Goal: Task Accomplishment & Management: Use online tool/utility

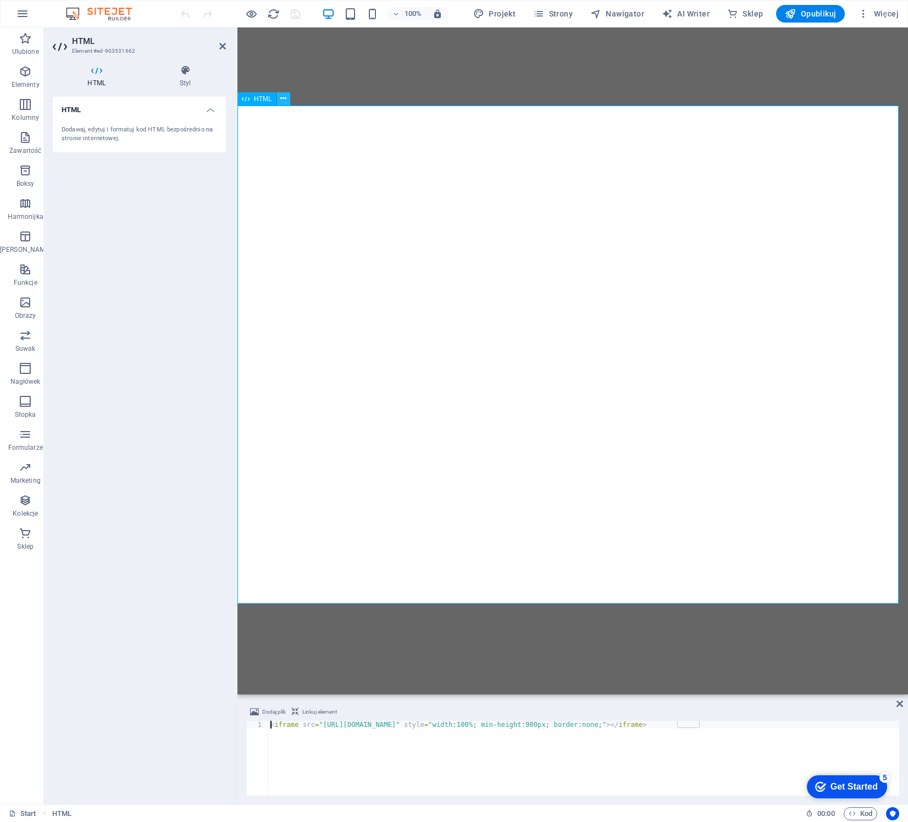
click at [283, 101] on icon at bounding box center [283, 99] width 6 height 12
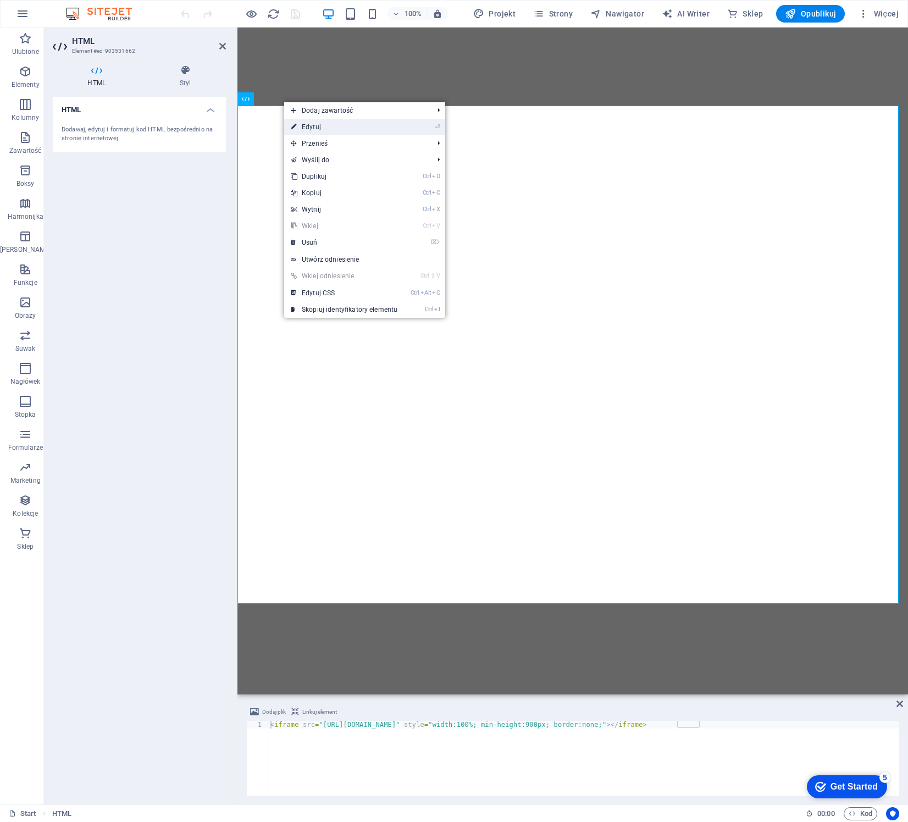
click at [315, 128] on link "⏎ Edytuj" at bounding box center [344, 127] width 120 height 16
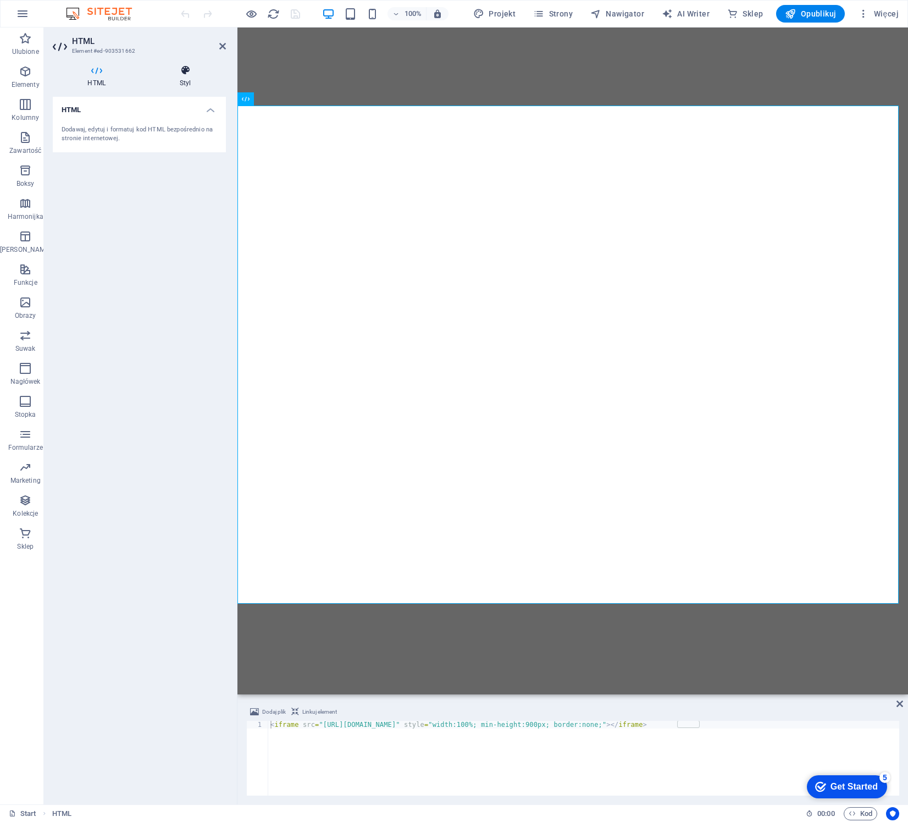
click at [189, 71] on icon at bounding box center [185, 70] width 81 height 11
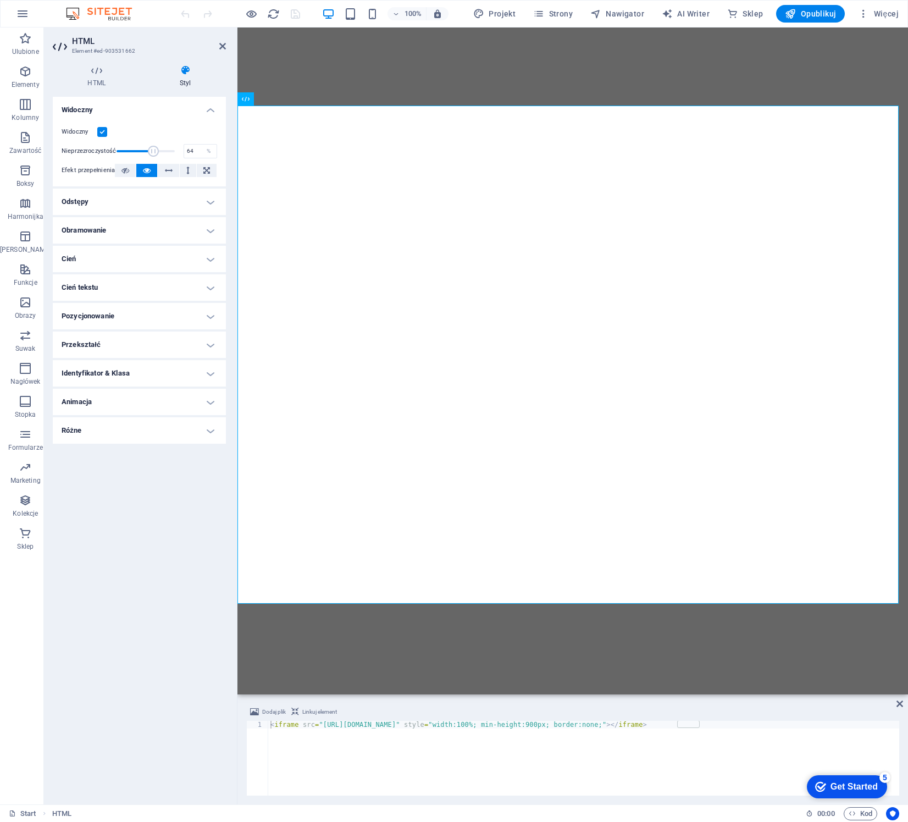
drag, startPoint x: 175, startPoint y: 150, endPoint x: 154, endPoint y: 151, distance: 21.5
click at [154, 151] on span at bounding box center [153, 151] width 11 height 11
drag, startPoint x: 155, startPoint y: 150, endPoint x: 207, endPoint y: 154, distance: 51.9
click at [207, 154] on div "Nieprzezroczystość 100 %" at bounding box center [140, 151] width 156 height 16
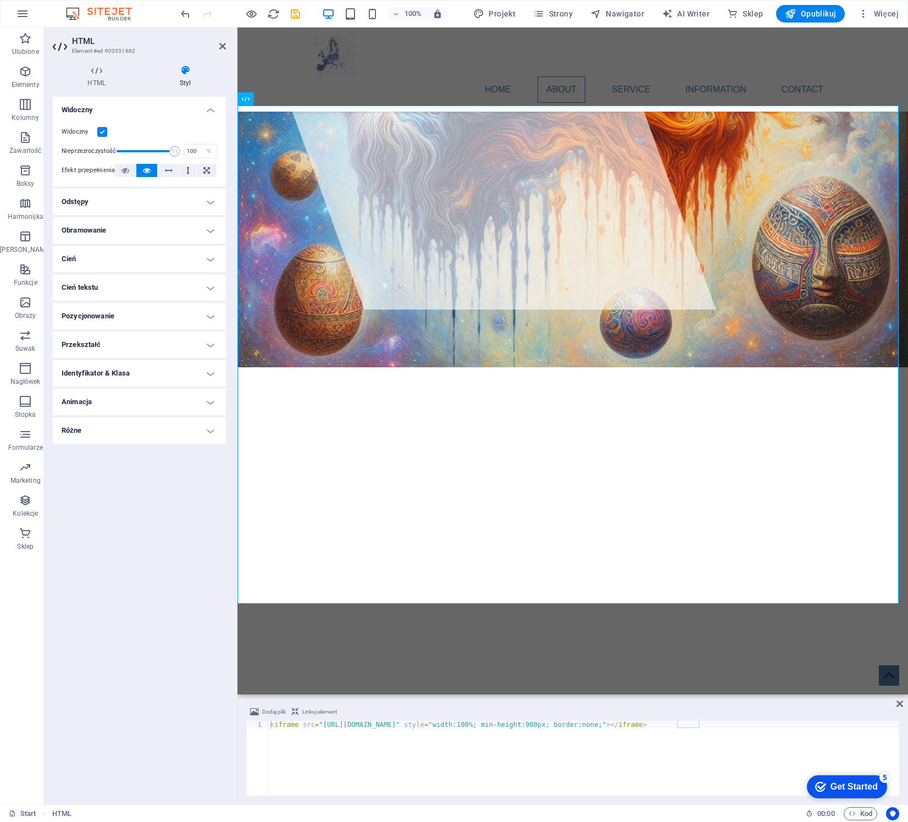
scroll to position [385, 0]
drag, startPoint x: 174, startPoint y: 150, endPoint x: 140, endPoint y: 149, distance: 33.6
click at [140, 149] on span at bounding box center [140, 151] width 11 height 11
drag, startPoint x: 141, startPoint y: 149, endPoint x: 153, endPoint y: 149, distance: 12.6
click at [153, 149] on span at bounding box center [153, 151] width 11 height 11
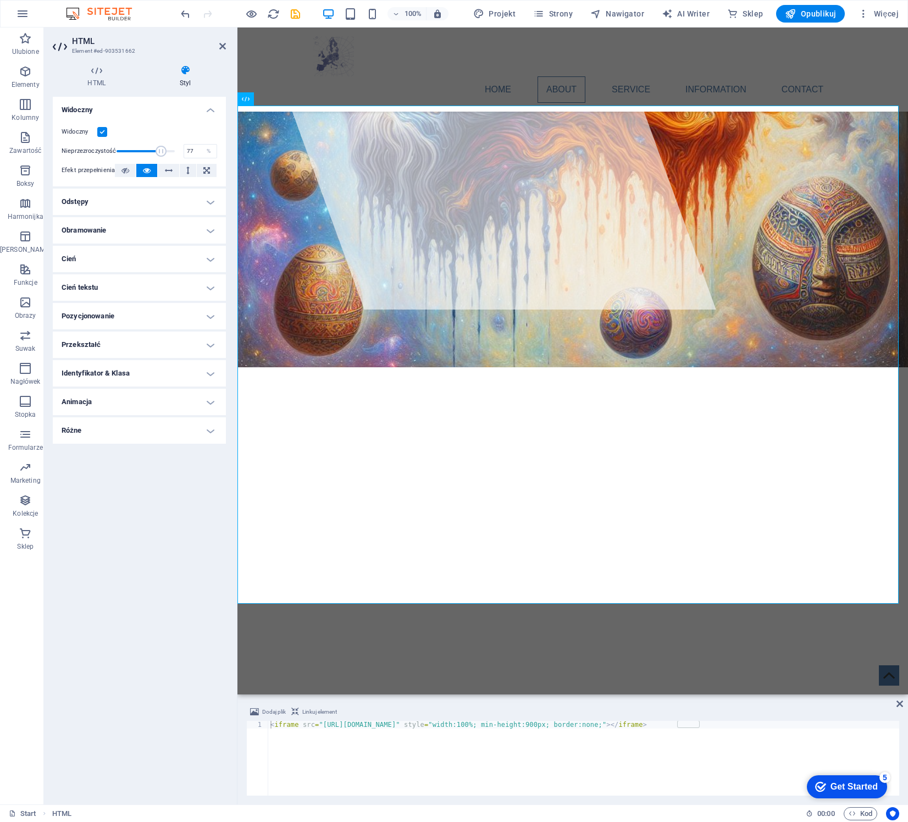
drag, startPoint x: 153, startPoint y: 149, endPoint x: 162, endPoint y: 149, distance: 8.2
click at [162, 149] on span at bounding box center [161, 151] width 11 height 11
type input "100"
drag, startPoint x: 162, startPoint y: 149, endPoint x: 189, endPoint y: 152, distance: 27.6
click at [189, 152] on div "Nieprzezroczystość 100 %" at bounding box center [140, 151] width 156 height 16
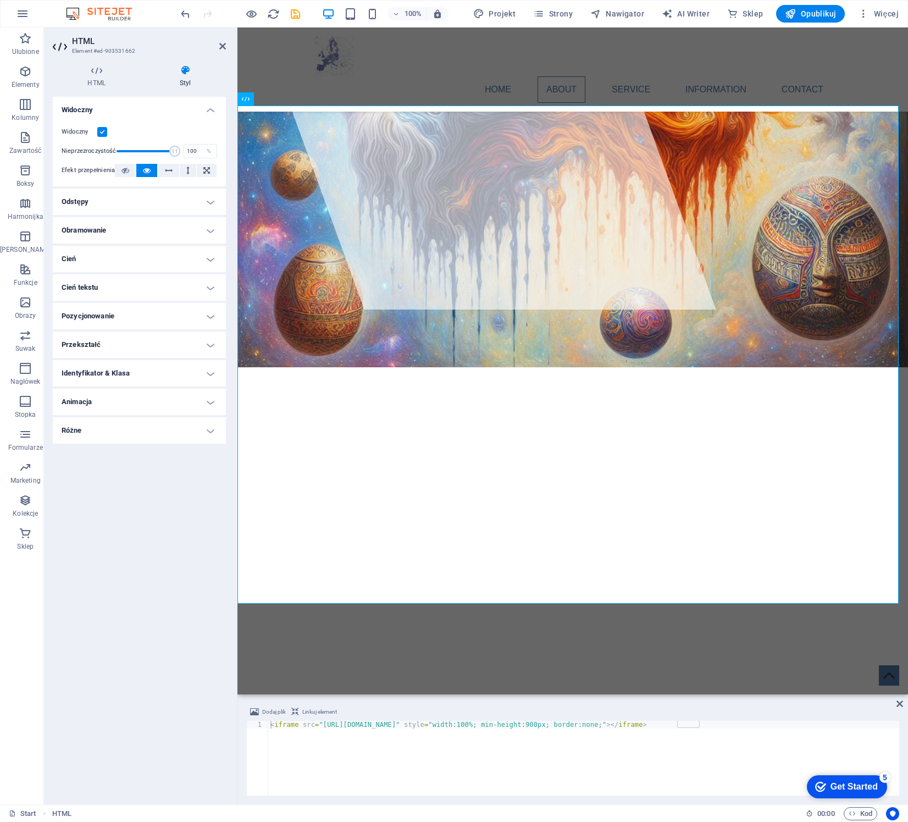
click at [191, 310] on h4 "Pozycjonowanie" at bounding box center [139, 316] width 173 height 26
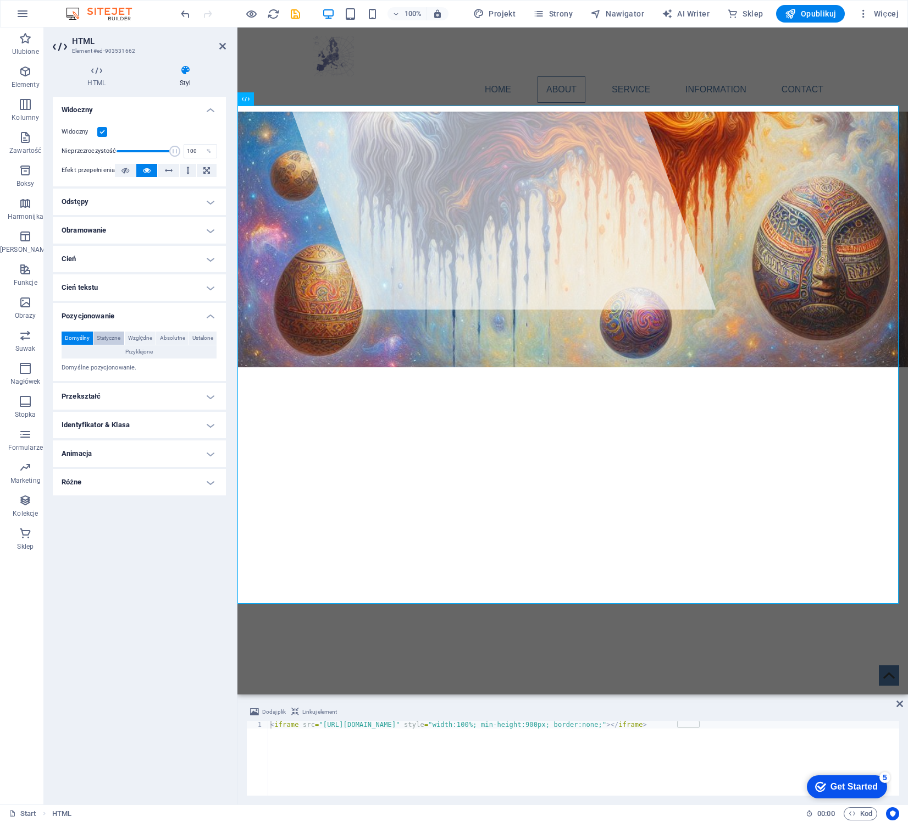
click at [110, 333] on span "Statyczne" at bounding box center [109, 338] width 24 height 13
click at [89, 337] on span "Domyślny" at bounding box center [77, 338] width 25 height 13
click at [101, 395] on h4 "Przekształć" at bounding box center [139, 396] width 173 height 26
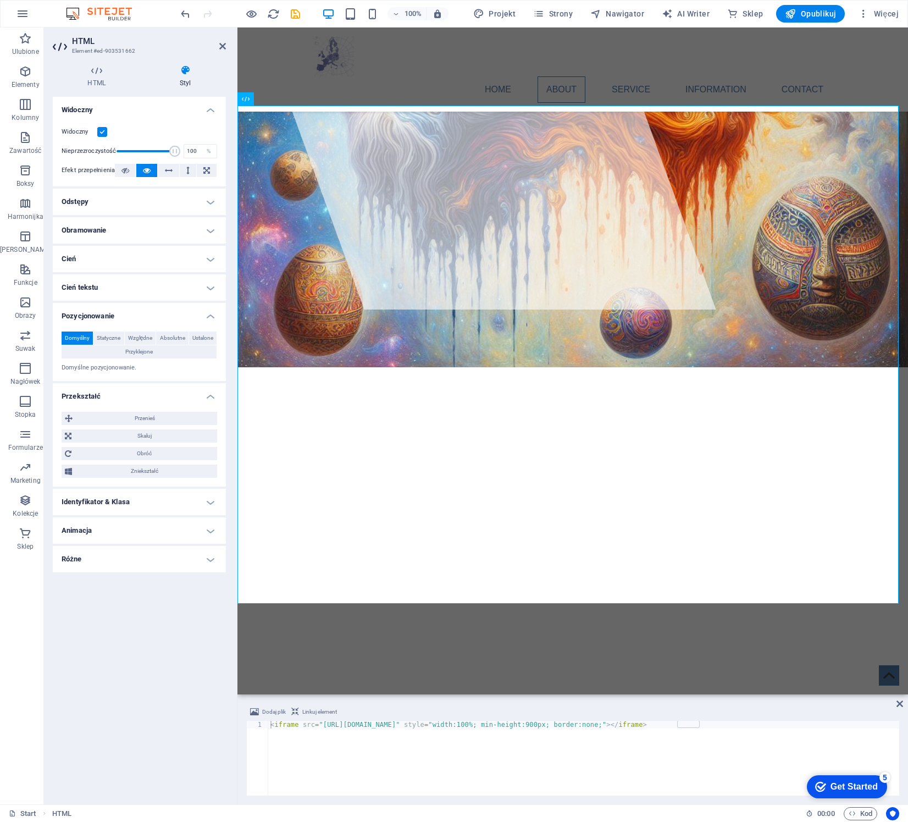
click at [136, 506] on h4 "Identyfikator & Klasa" at bounding box center [139, 502] width 173 height 26
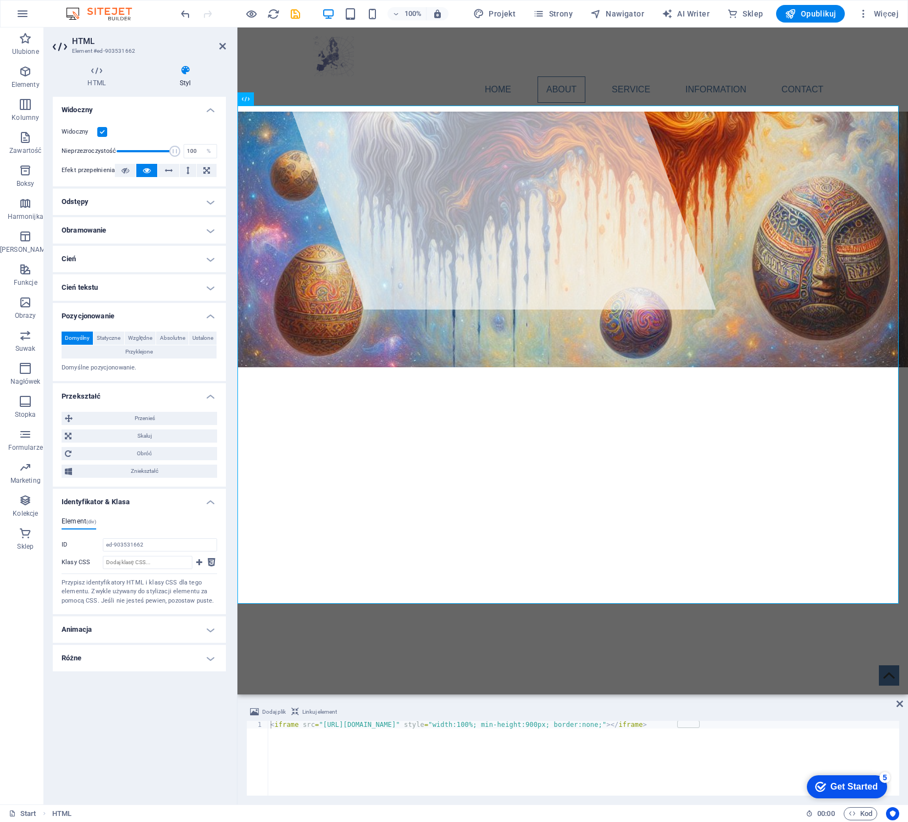
click at [117, 629] on h4 "Animacja" at bounding box center [139, 629] width 173 height 26
click at [115, 687] on h4 "Różne" at bounding box center [139, 694] width 173 height 26
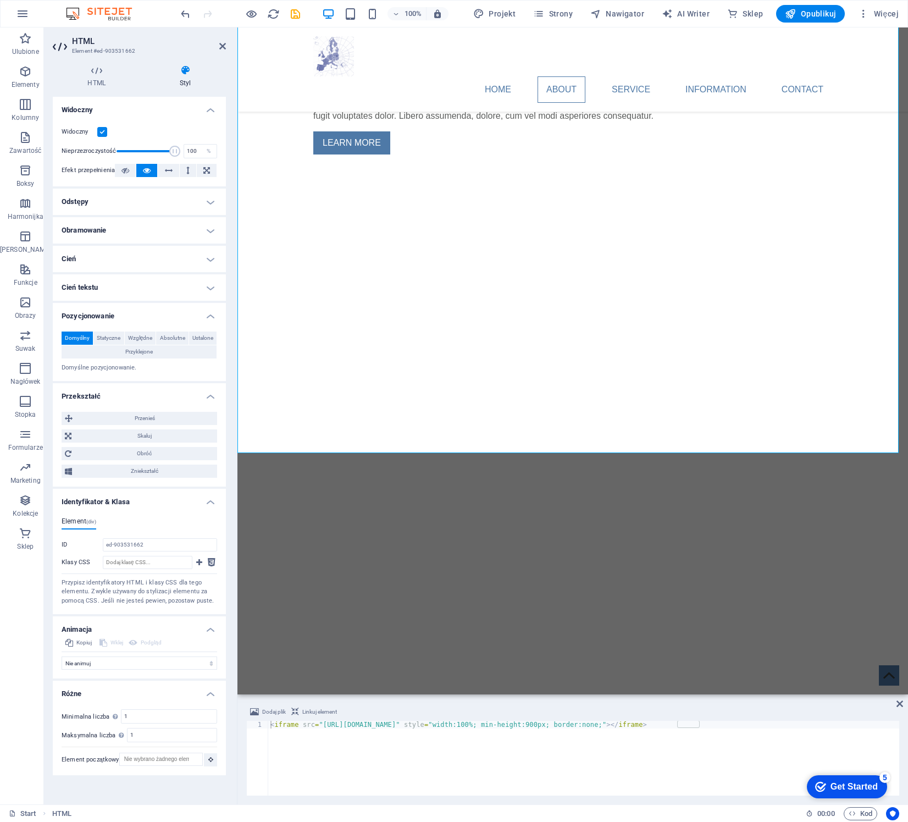
scroll to position [596, 0]
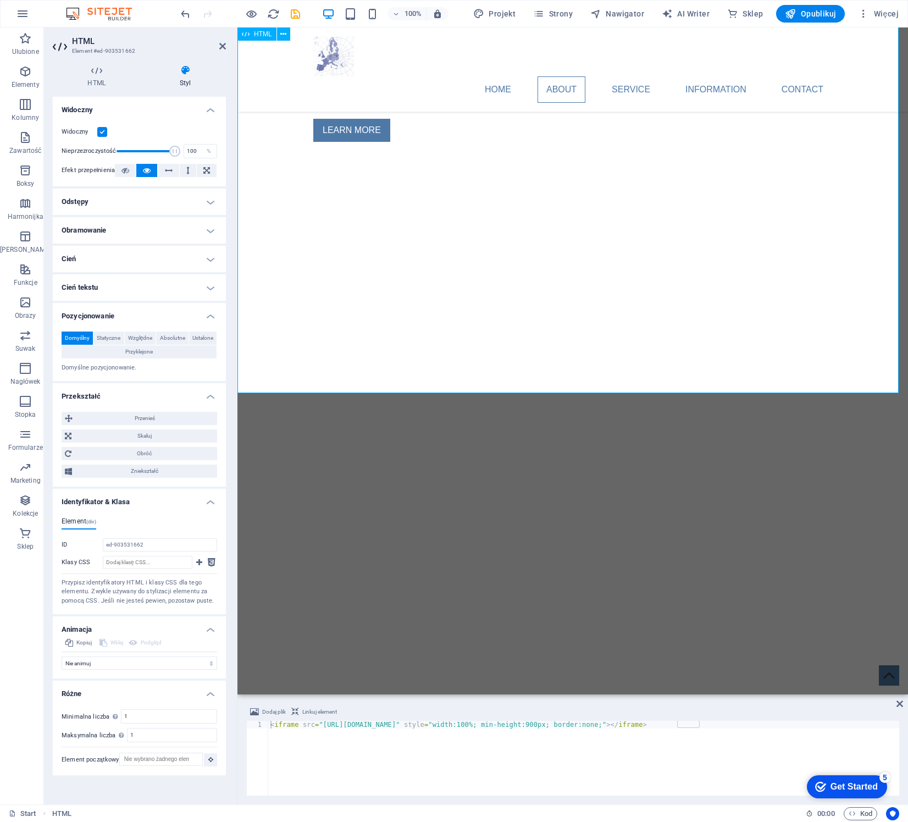
click at [800, 330] on div at bounding box center [573, 435] width 671 height 499
click at [800, 358] on div at bounding box center [573, 435] width 671 height 499
click at [800, 359] on div at bounding box center [573, 435] width 671 height 499
click at [645, 206] on div at bounding box center [573, 435] width 671 height 499
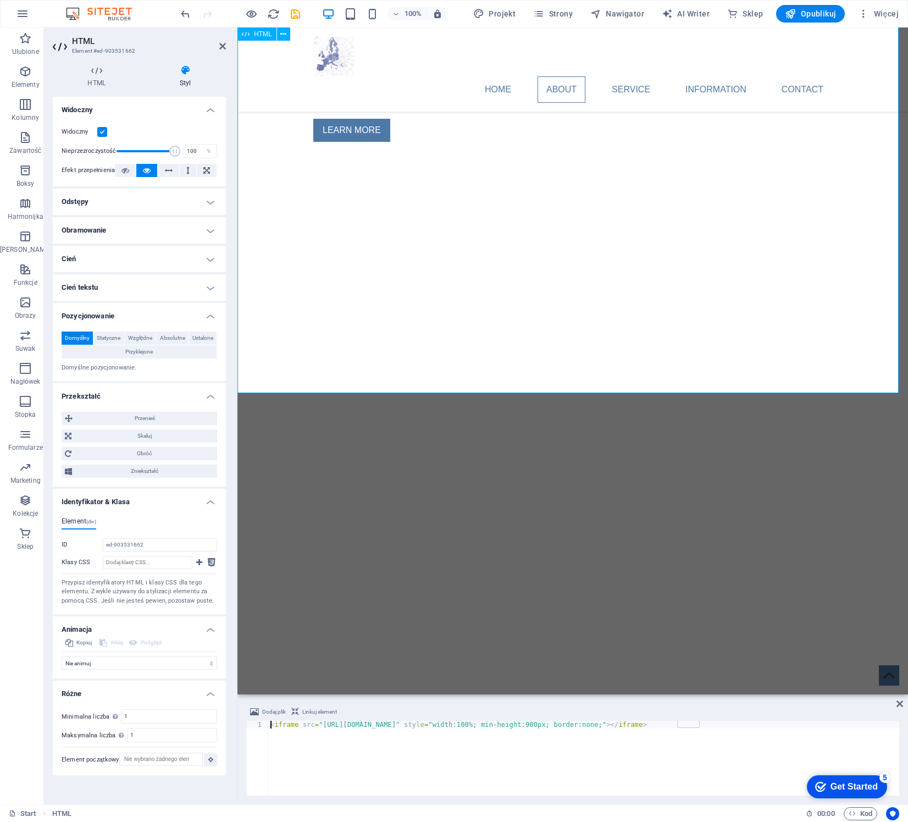
click at [645, 206] on div at bounding box center [573, 435] width 671 height 499
click at [398, 10] on icon "button" at bounding box center [396, 13] width 8 height 7
click at [398, 10] on div at bounding box center [454, 411] width 908 height 822
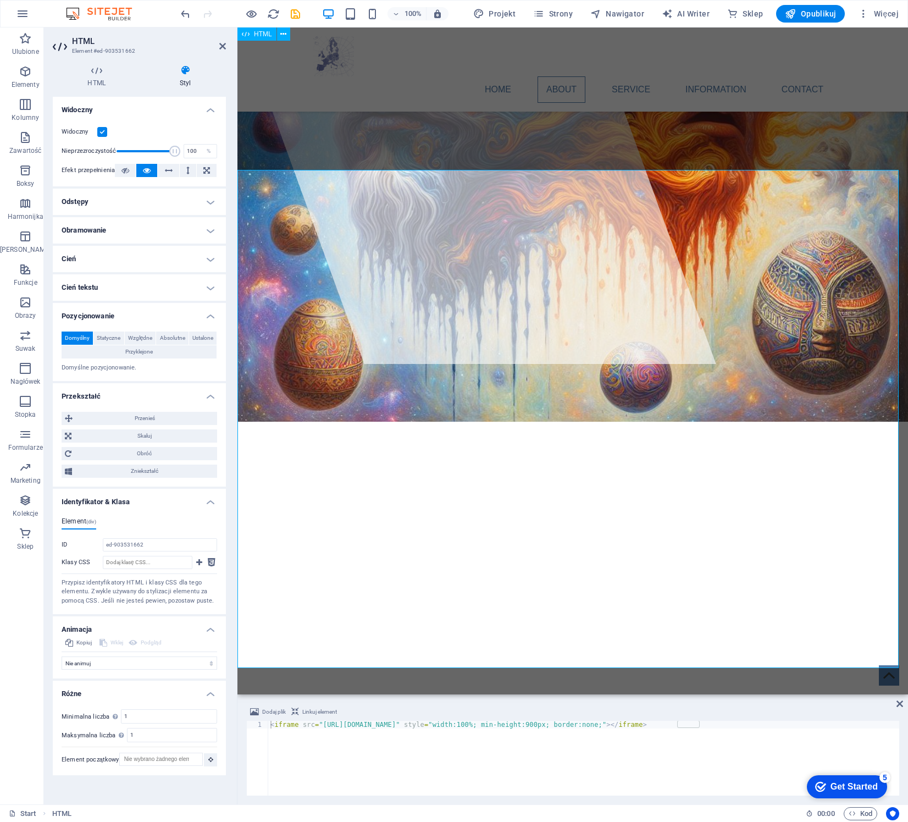
scroll to position [321, 0]
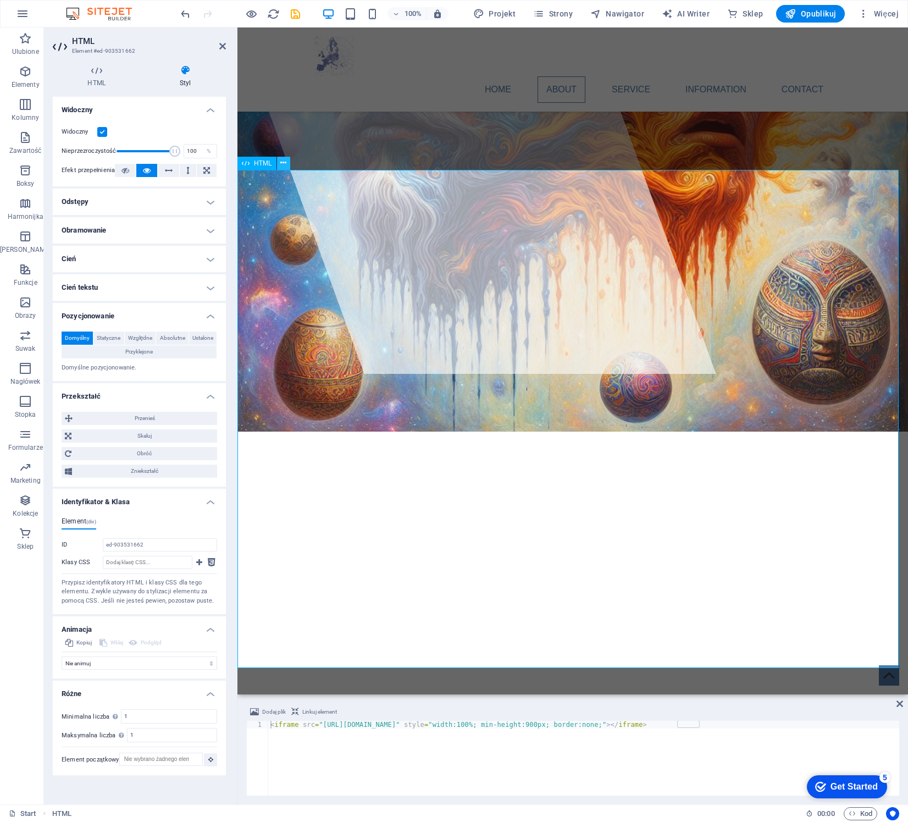
click at [282, 163] on icon at bounding box center [283, 163] width 6 height 12
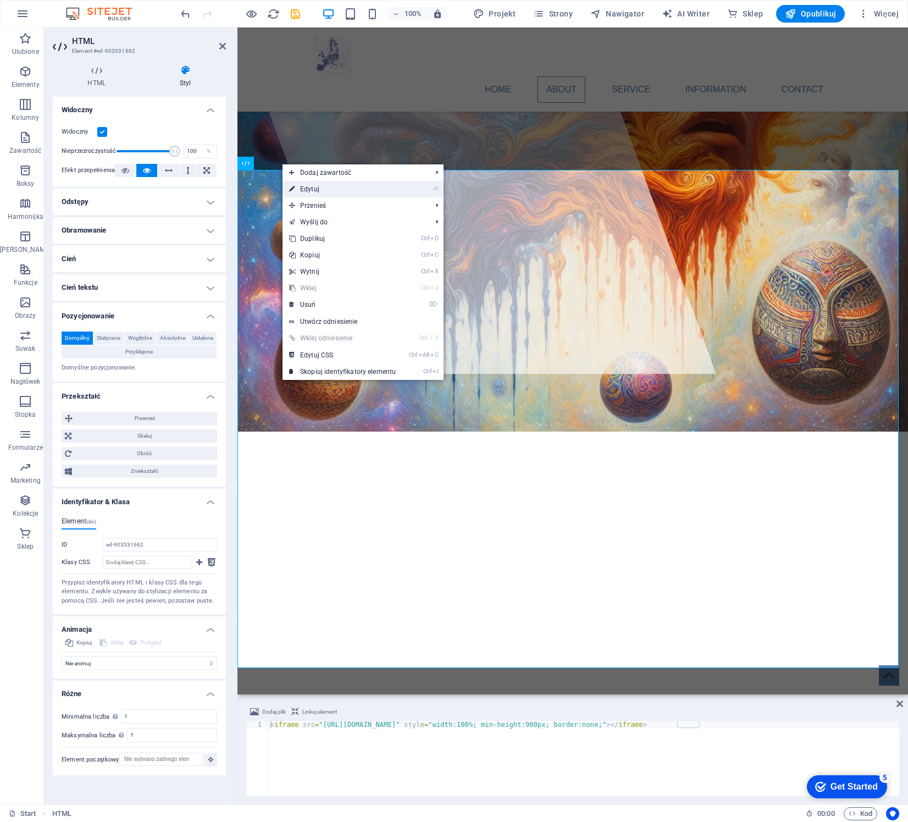
click at [318, 189] on link "⏎ Edytuj" at bounding box center [343, 189] width 120 height 16
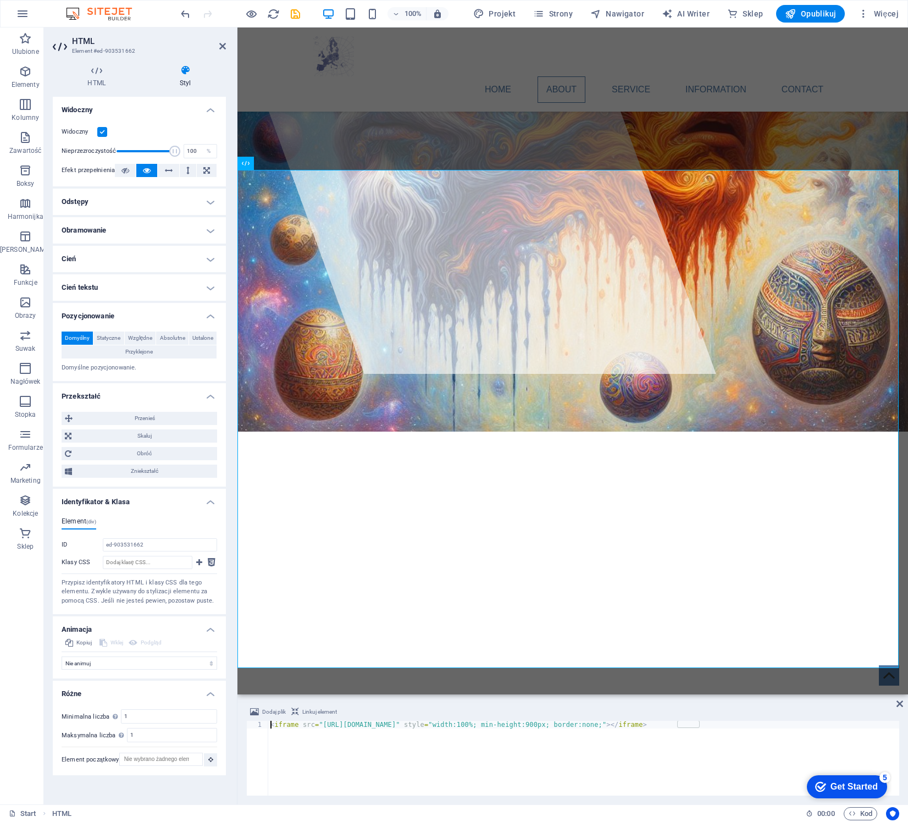
click at [123, 233] on h4 "Obramowanie" at bounding box center [139, 230] width 173 height 26
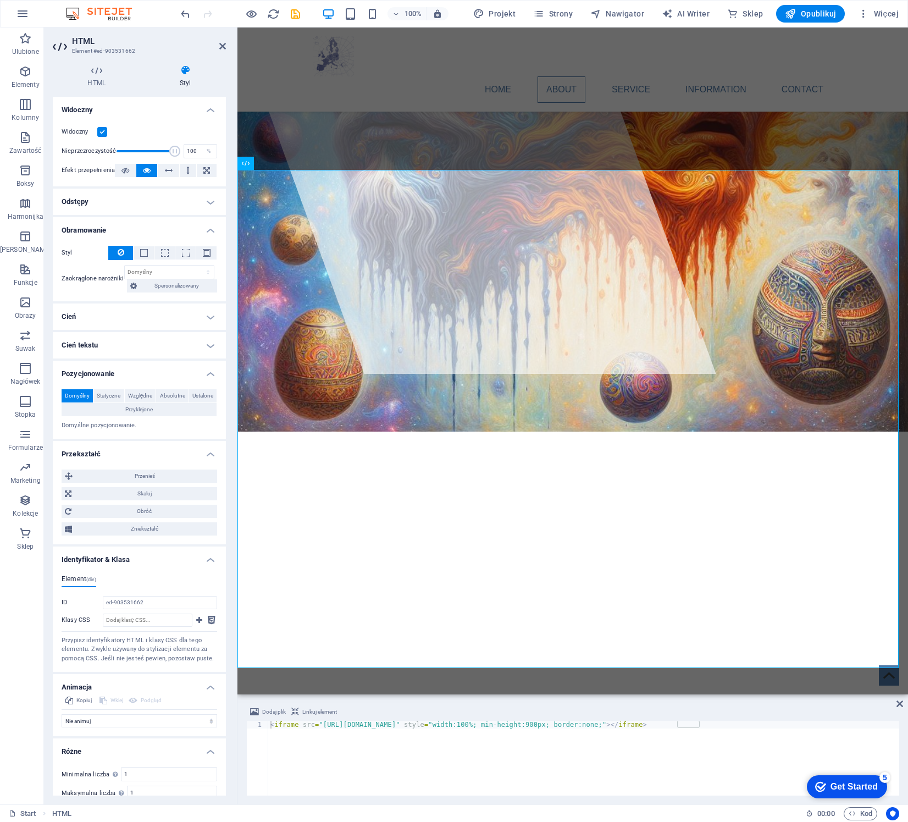
click at [178, 200] on h4 "Odstępy" at bounding box center [139, 202] width 173 height 26
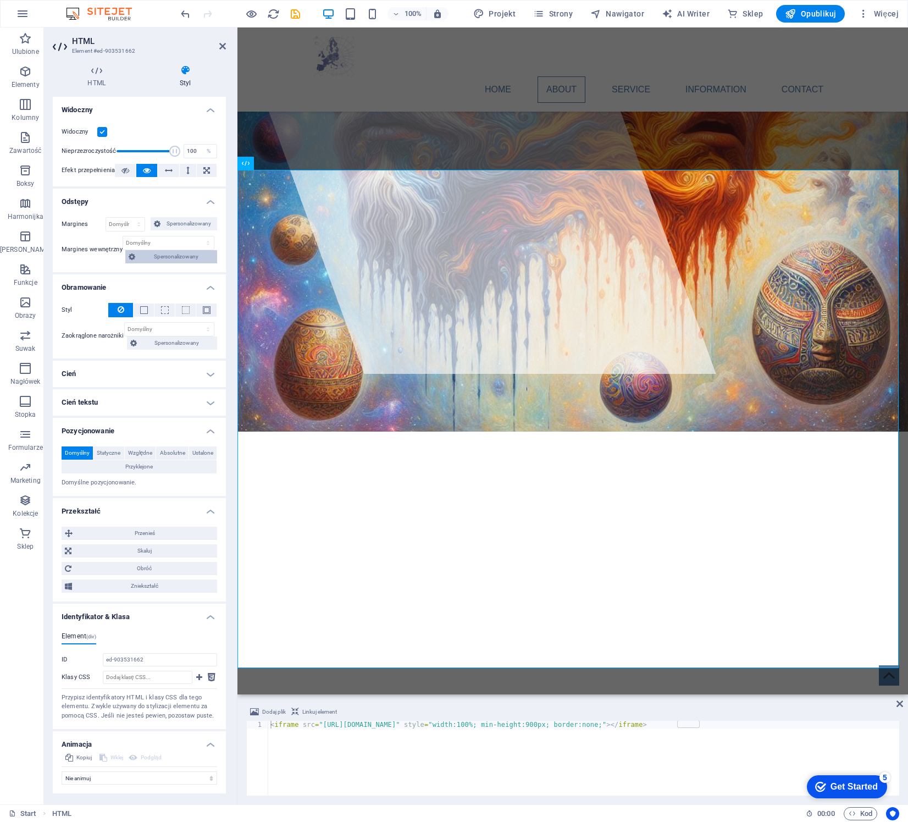
click at [194, 256] on span "Spersonalizowany" at bounding box center [176, 256] width 75 height 13
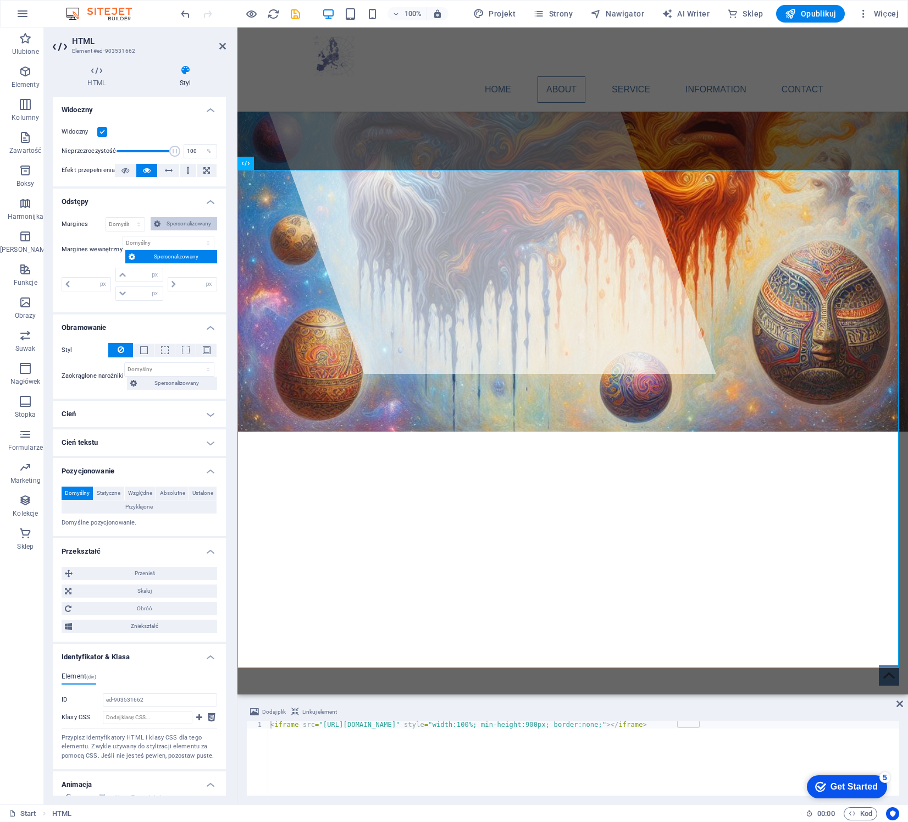
click at [191, 226] on span "Spersonalizowany" at bounding box center [189, 223] width 51 height 13
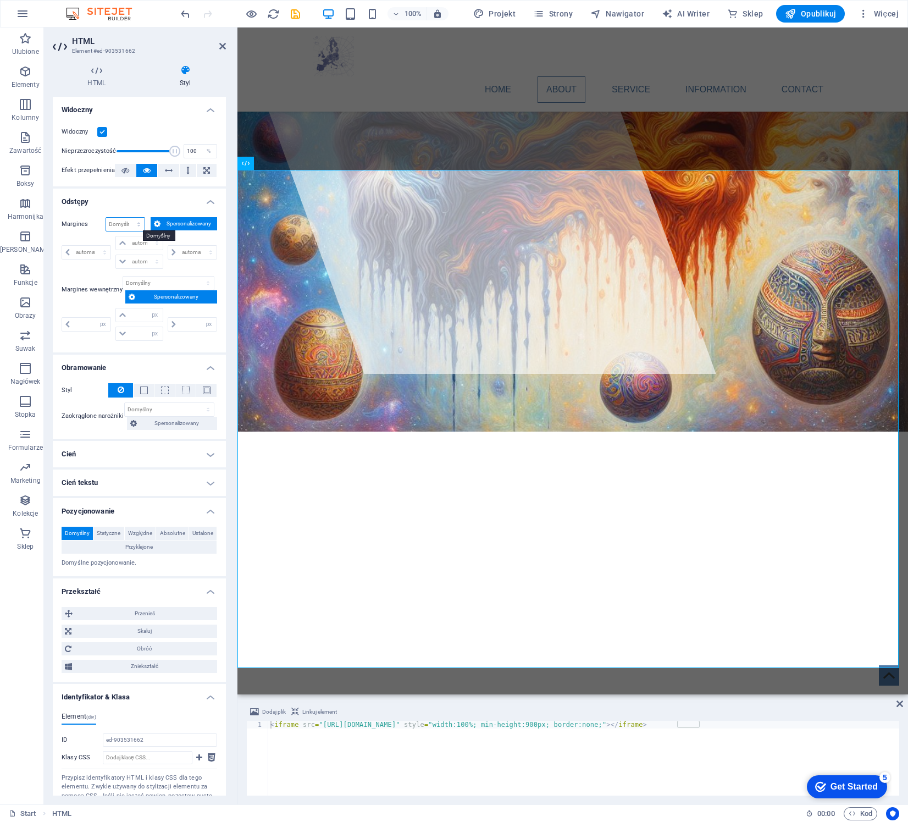
click at [126, 224] on select "Domyślny automatycznie px % rem vw vh Spersonalizowany" at bounding box center [125, 224] width 38 height 13
click at [80, 229] on label "Margines" at bounding box center [84, 224] width 44 height 13
click at [185, 445] on h4 "Cień" at bounding box center [139, 454] width 173 height 26
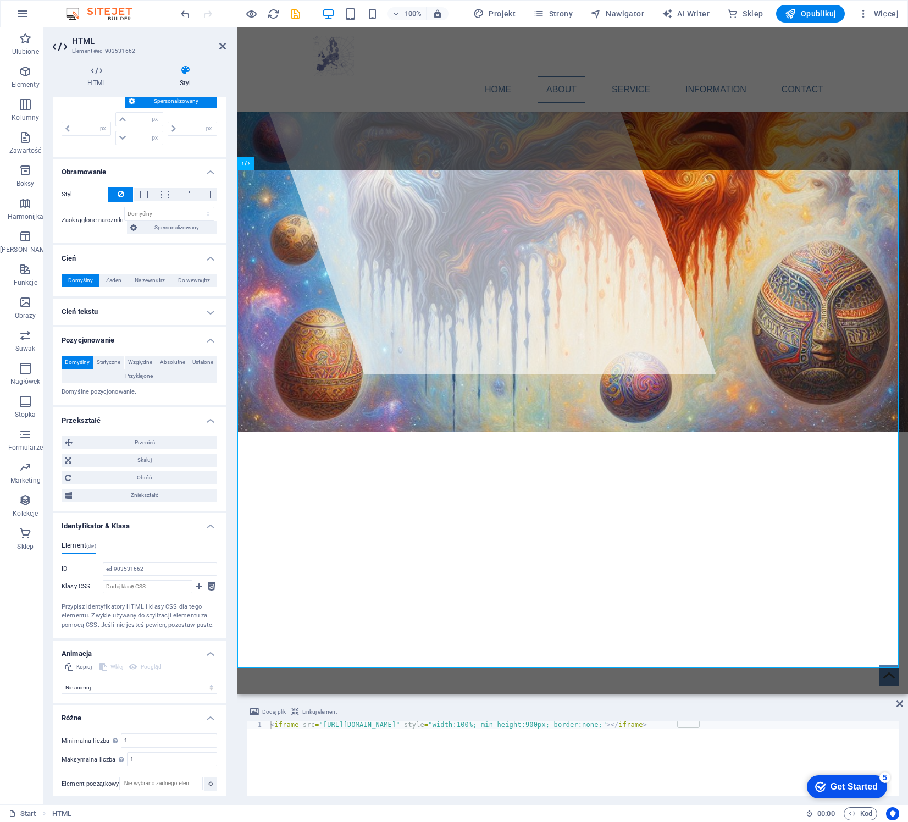
scroll to position [196, 0]
click at [79, 454] on span "Skaluj" at bounding box center [144, 459] width 139 height 13
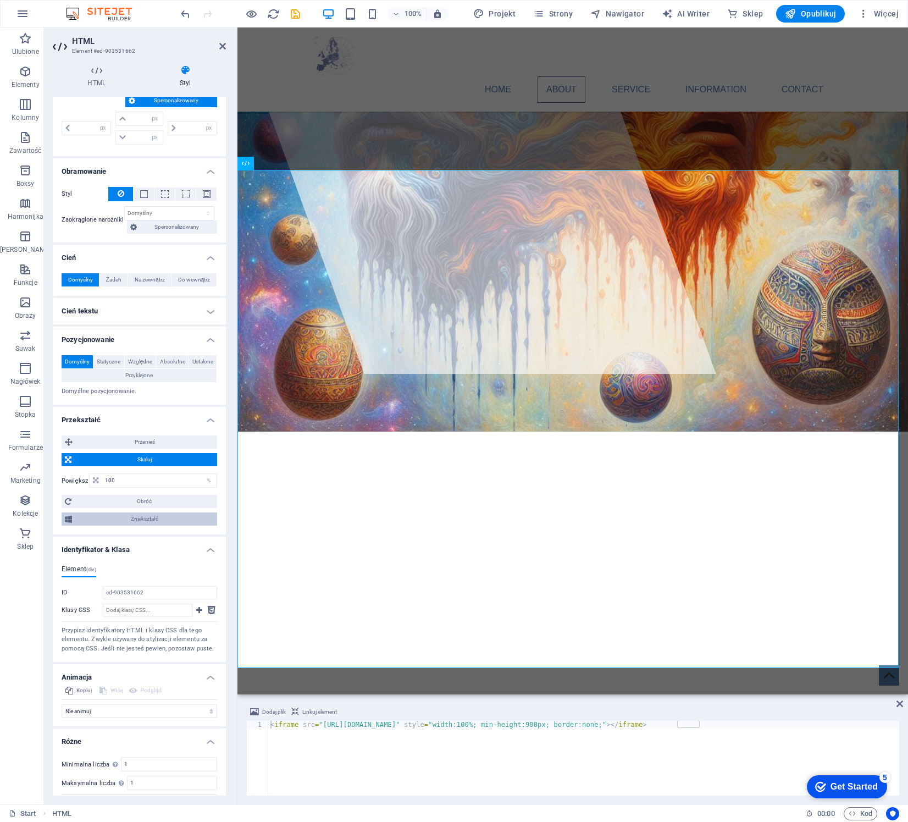
click at [155, 521] on span "Zniekształć" at bounding box center [144, 519] width 139 height 13
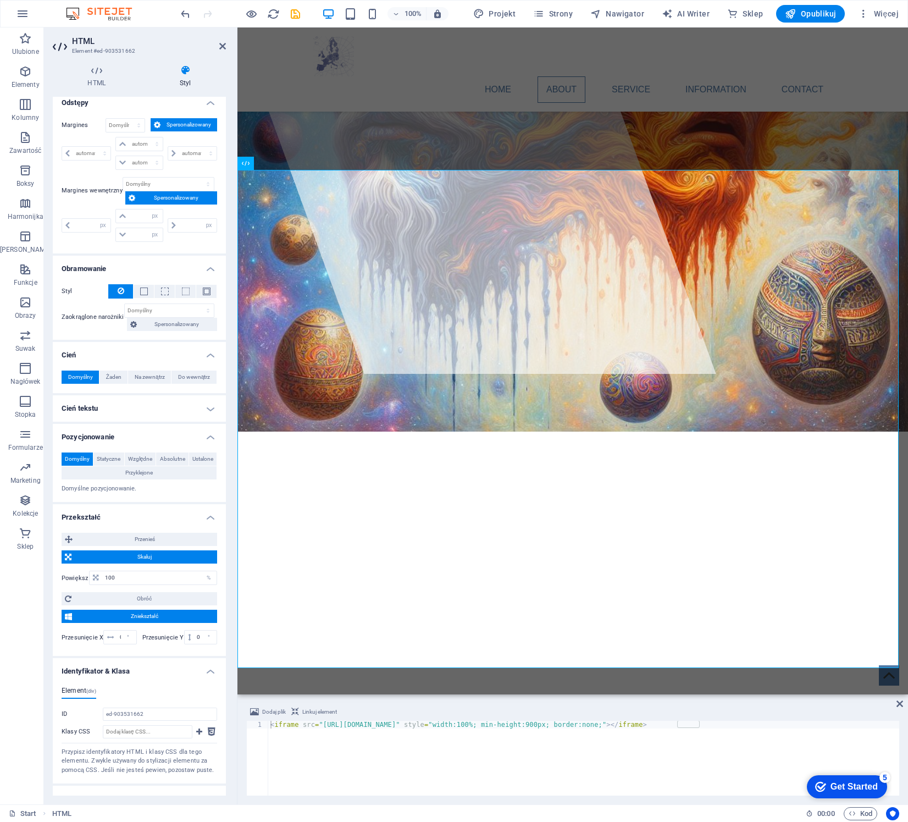
scroll to position [79, 0]
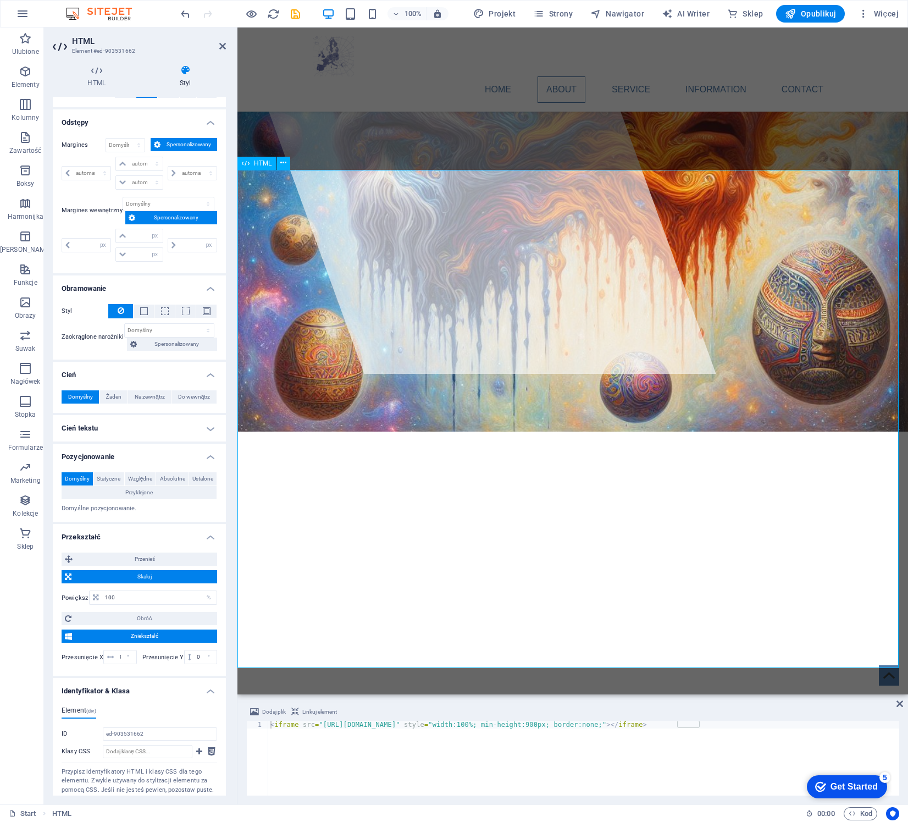
click at [563, 461] on div at bounding box center [573, 710] width 671 height 499
click at [262, 161] on span "HTML" at bounding box center [263, 163] width 18 height 7
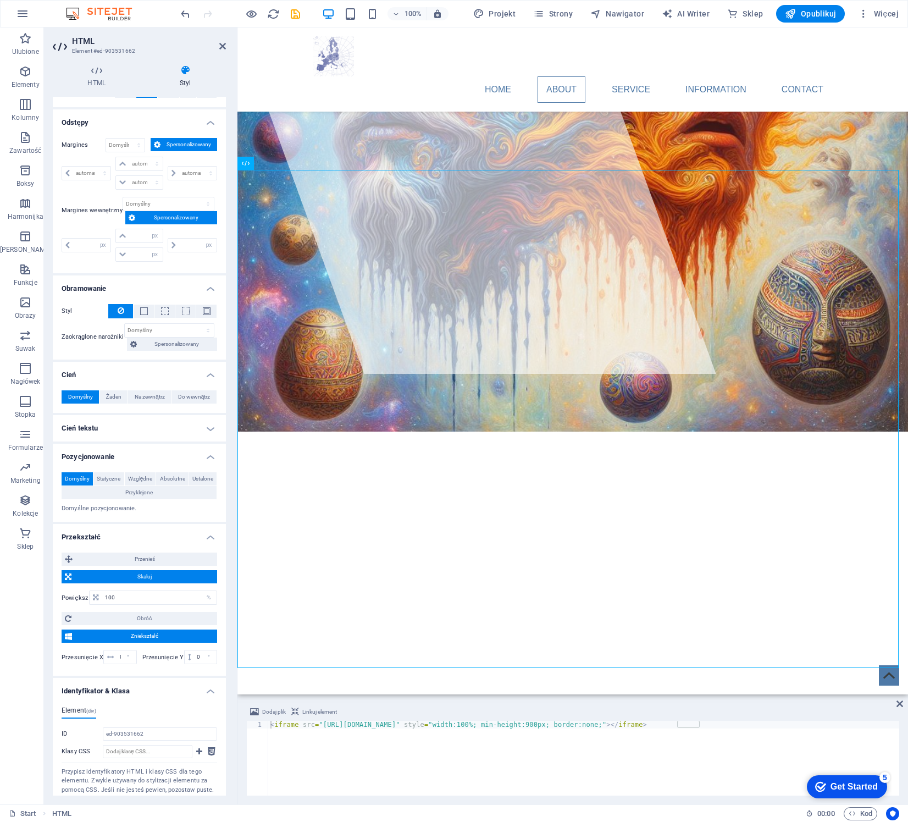
drag, startPoint x: 497, startPoint y: 194, endPoint x: 263, endPoint y: 176, distance: 234.4
click at [254, 164] on span "HTML" at bounding box center [263, 163] width 18 height 7
click at [280, 165] on icon at bounding box center [283, 163] width 6 height 12
click at [528, 768] on div "< iframe src = "https://new.proeu.pl/traffic_analytics.php" style = "width:100%…" at bounding box center [583, 766] width 631 height 90
drag, startPoint x: 894, startPoint y: 356, endPoint x: 886, endPoint y: 462, distance: 105.8
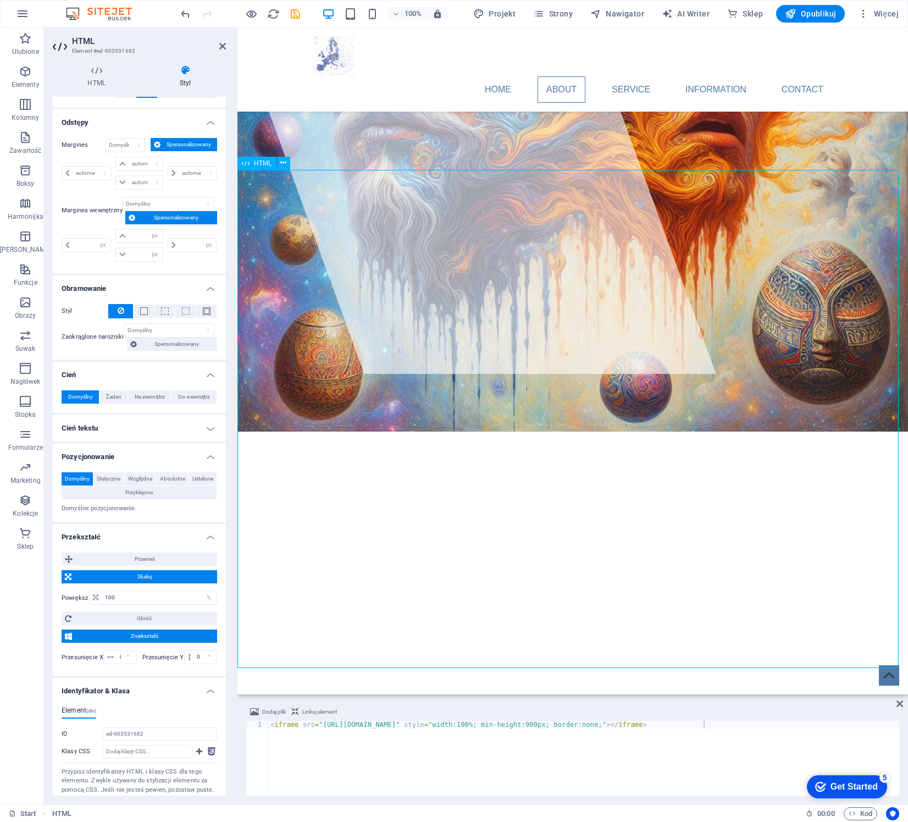
click at [800, 462] on div at bounding box center [573, 710] width 671 height 499
click at [596, 726] on div "< iframe src = "https://new.proeu.pl/traffic_analytics.php" style = "width:100%…" at bounding box center [583, 766] width 631 height 90
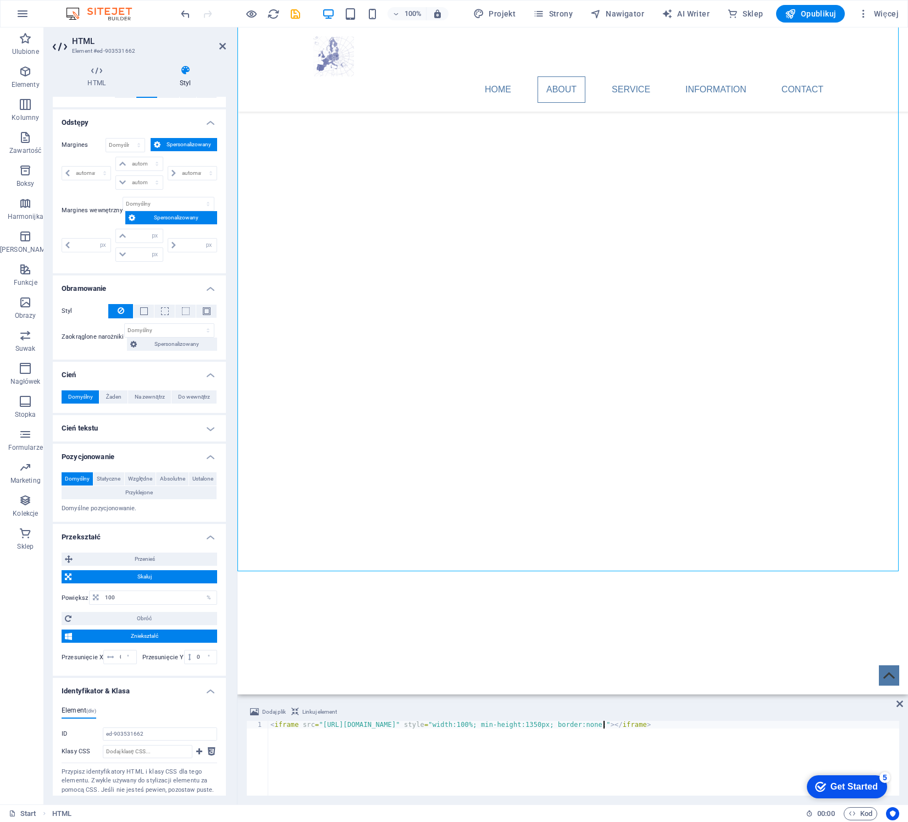
scroll to position [665, 0]
click at [596, 725] on div "< iframe src = "https://new.proeu.pl/traffic_analytics.php" style = "width:100%…" at bounding box center [583, 766] width 631 height 90
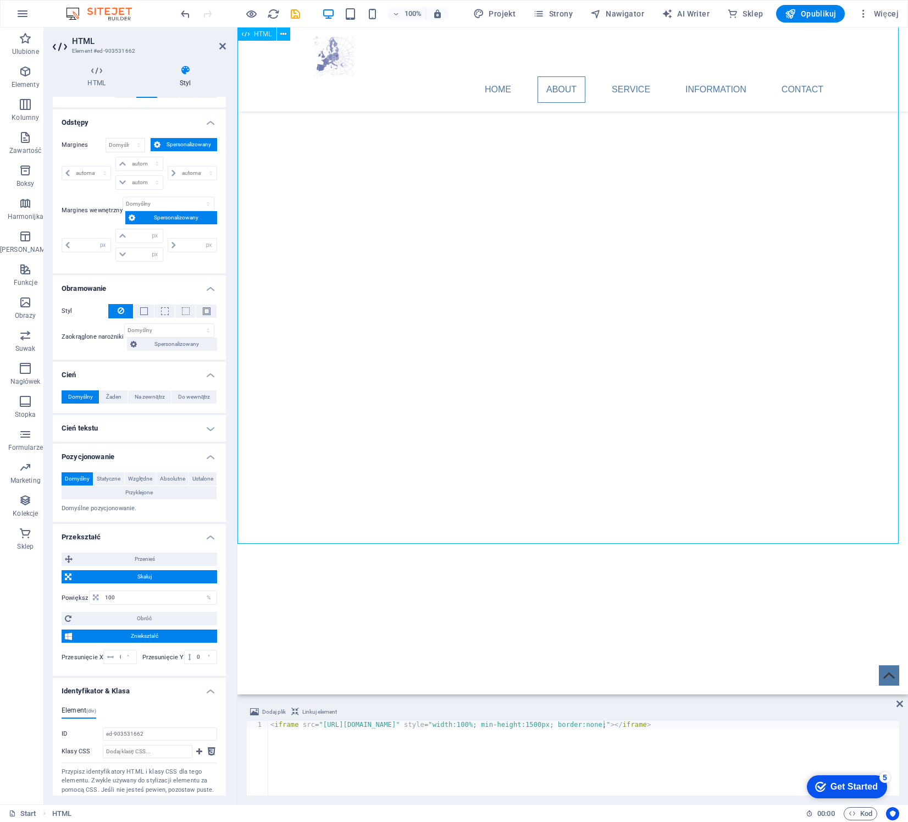
scroll to position [775, 0]
click at [593, 727] on div "< iframe src = "https://new.proeu.pl/traffic_analytics.php" style = "width:100%…" at bounding box center [583, 766] width 631 height 90
drag, startPoint x: 893, startPoint y: 289, endPoint x: 893, endPoint y: 260, distance: 29.1
click at [800, 260] on div at bounding box center [573, 559] width 671 height 1104
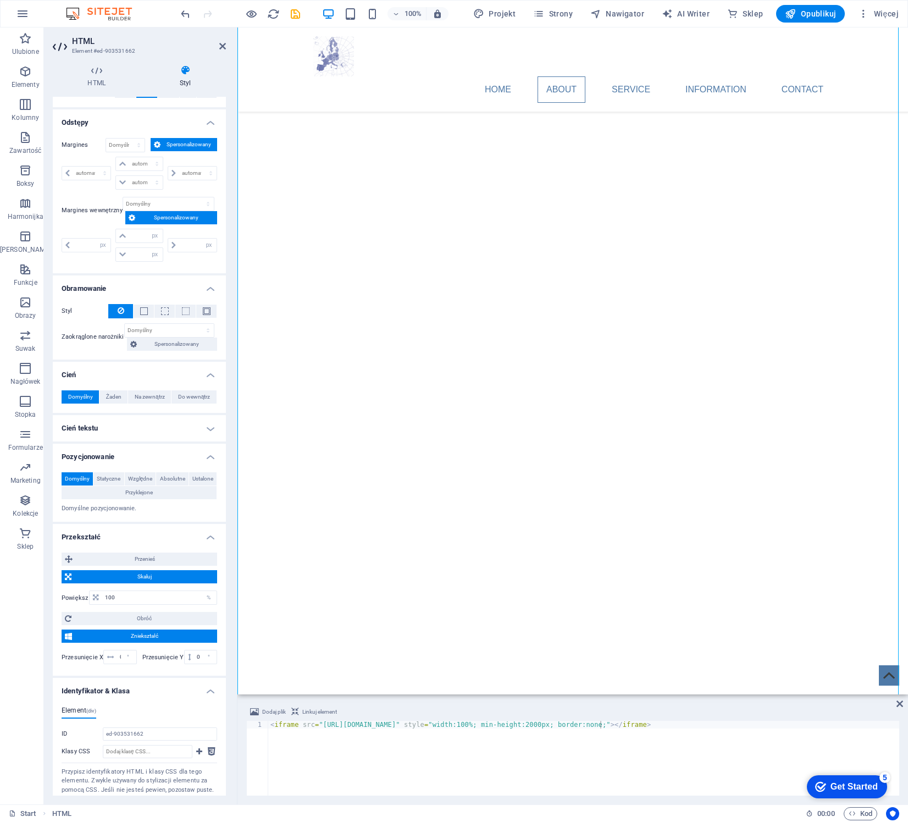
click at [598, 724] on div "< iframe src = "https://new.proeu.pl/traffic_analytics.php" style = "width:100%…" at bounding box center [583, 766] width 631 height 90
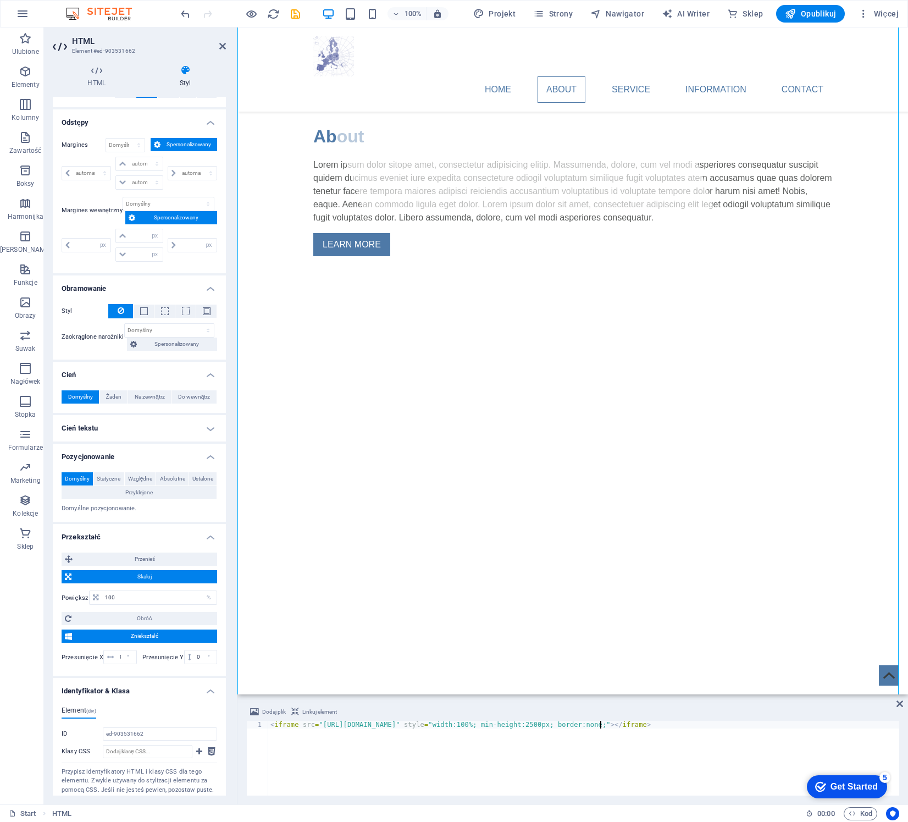
scroll to position [486, 0]
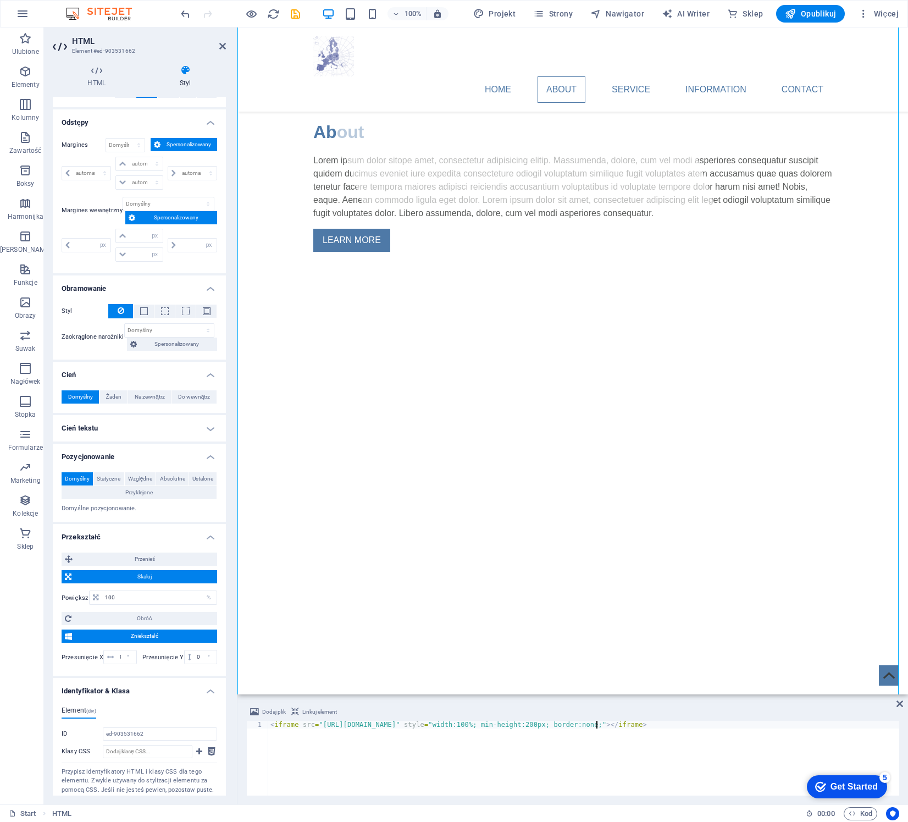
type textarea "<iframe src="https://new.proeu.pl/traffic_analytics.php" style="width:100%; min…"
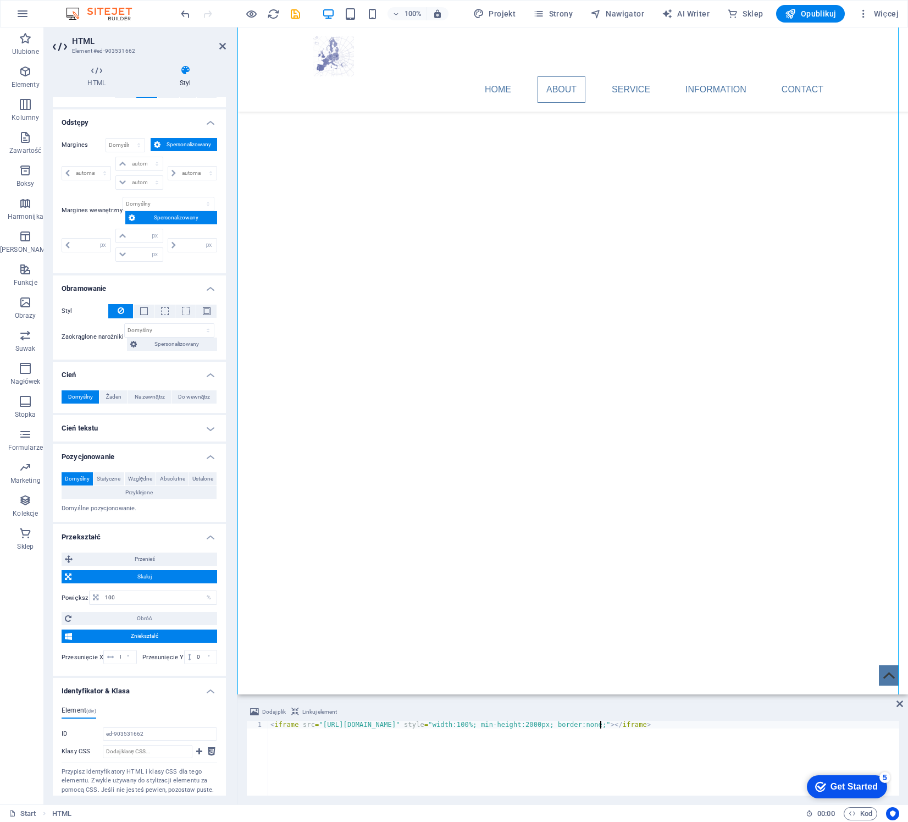
scroll to position [1054, 0]
click at [222, 47] on icon at bounding box center [222, 46] width 7 height 9
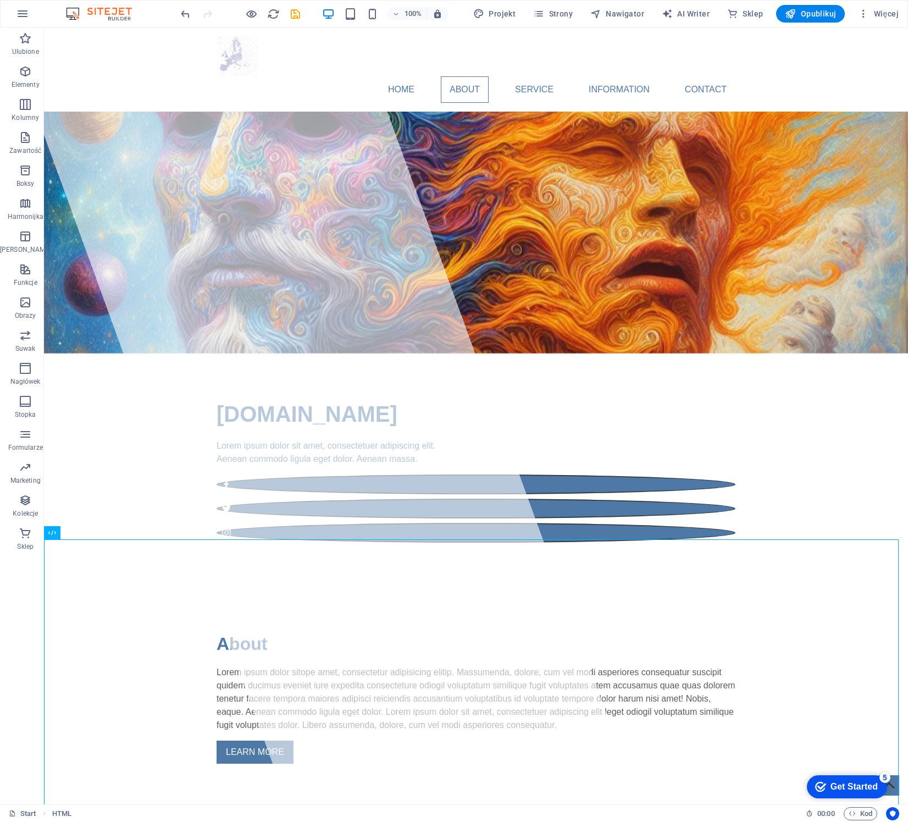
scroll to position [5, 0]
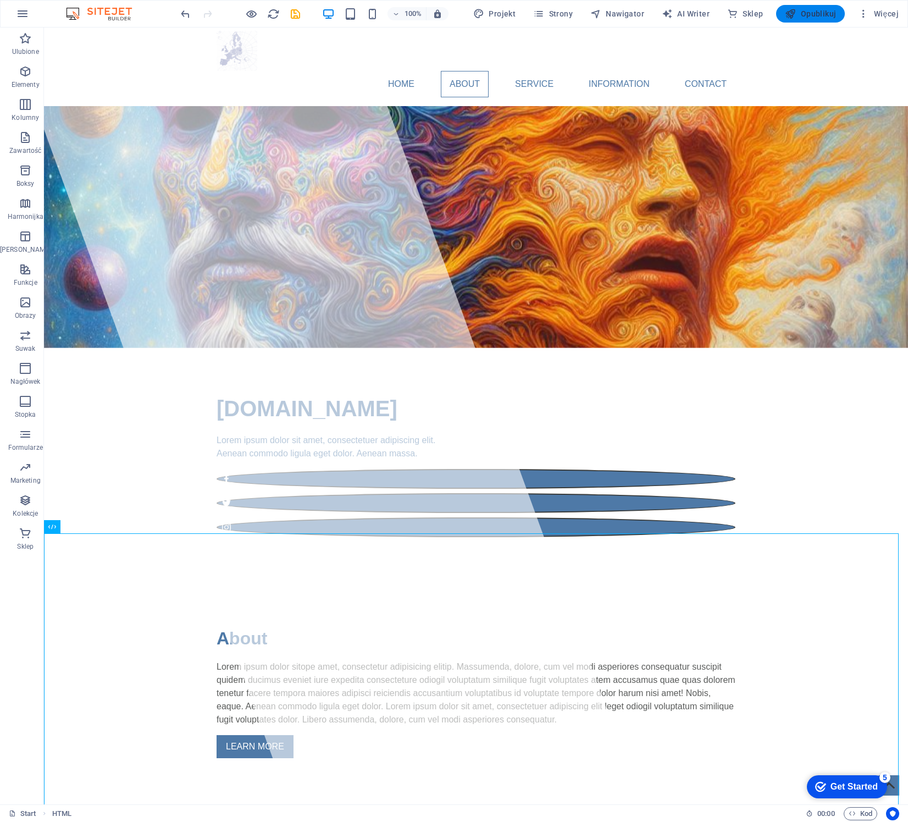
click at [800, 15] on span "Opublikuj" at bounding box center [810, 13] width 51 height 11
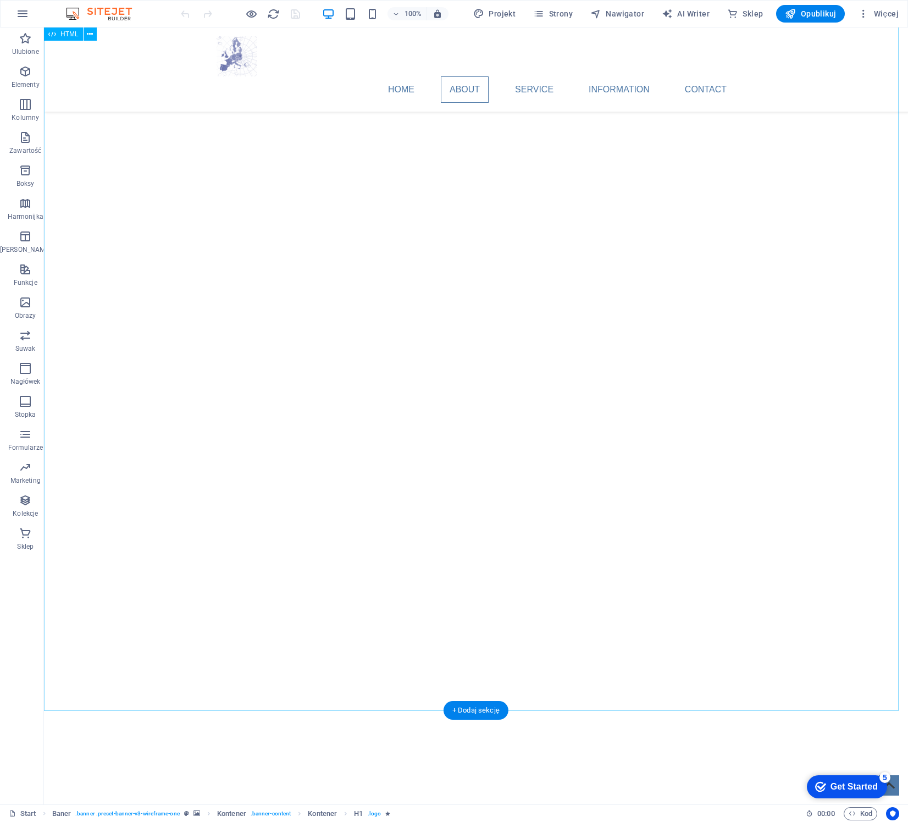
scroll to position [1158, 0]
click at [550, 443] on div at bounding box center [476, 304] width 864 height 1379
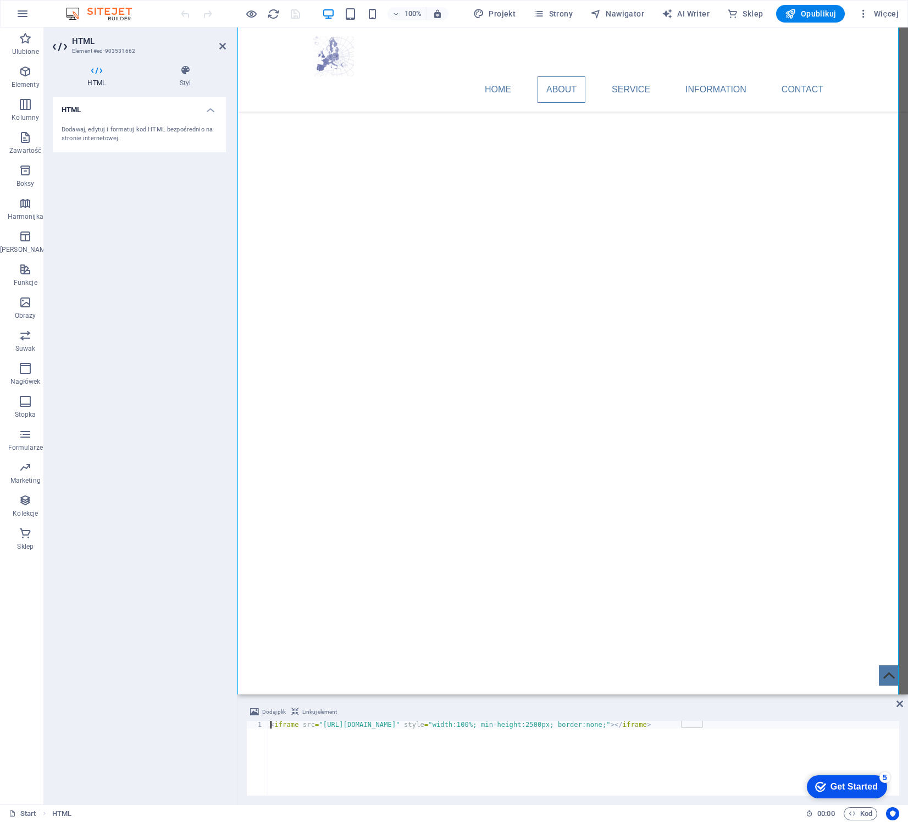
click at [598, 724] on div "< iframe src = "https://new.proeu.pl/traffic_analytics.php" style = "width:100%…" at bounding box center [583, 766] width 631 height 90
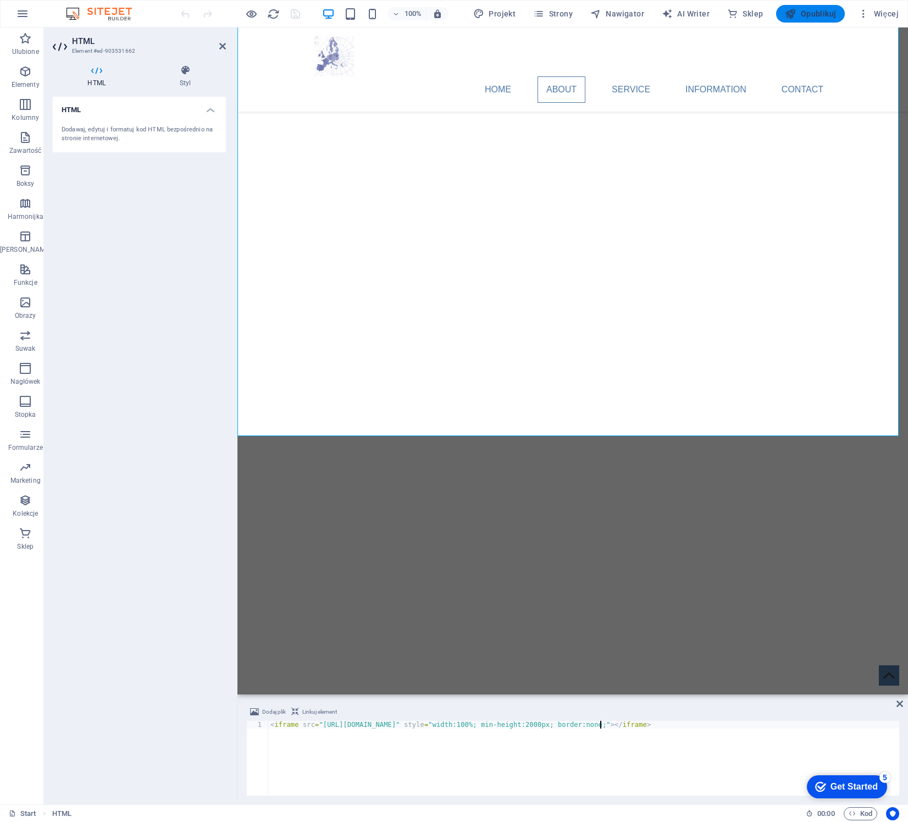
type textarea "<iframe src="https://new.proeu.pl/traffic_analytics.php" style="width:100%; min…"
click at [805, 18] on span "Opublikuj" at bounding box center [810, 13] width 51 height 11
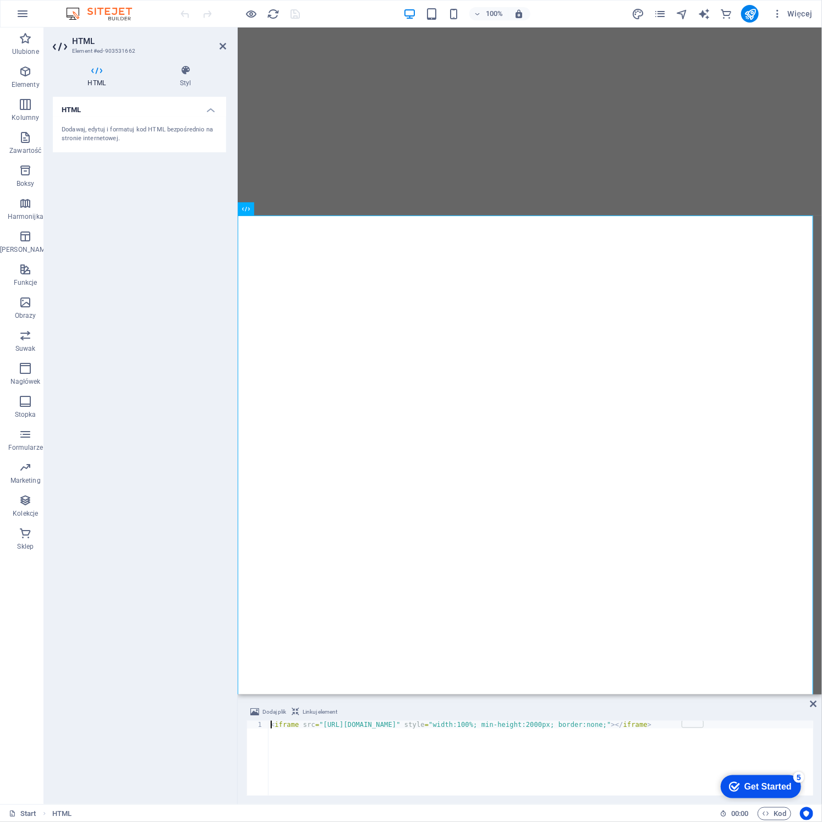
click at [595, 726] on div "< iframe src = "https://new.proeu.pl/traffic_analytics.php" style = "width:100%…" at bounding box center [540, 766] width 544 height 90
type textarea "<iframe src="https://new.proeu.pl/traffic_analytics.php" style="width:100%; min…"
click at [755, 12] on icon "publish" at bounding box center [750, 14] width 13 height 13
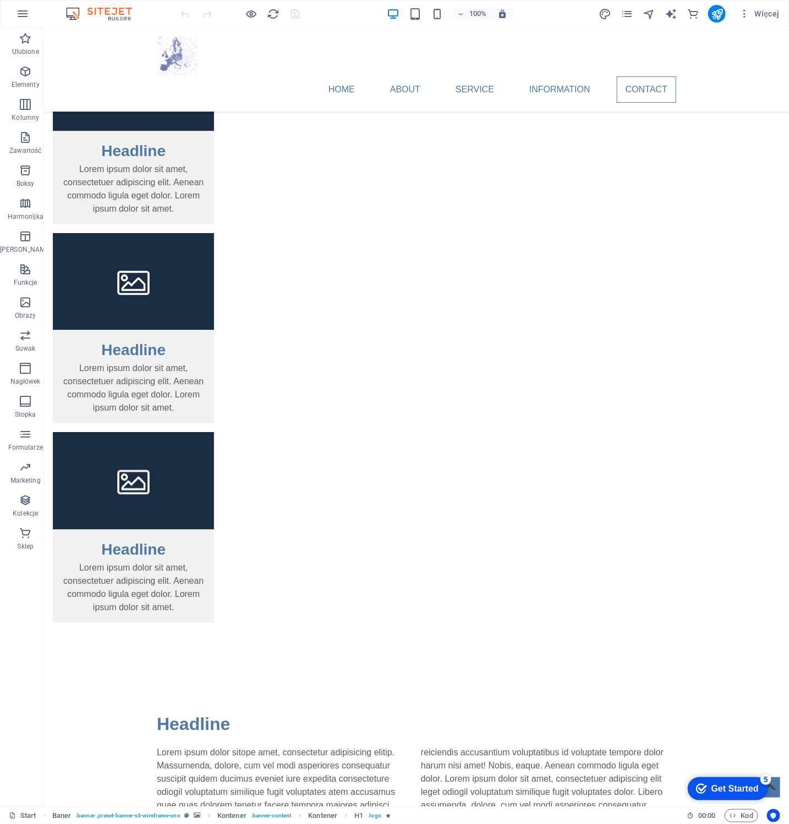
scroll to position [1895, 0]
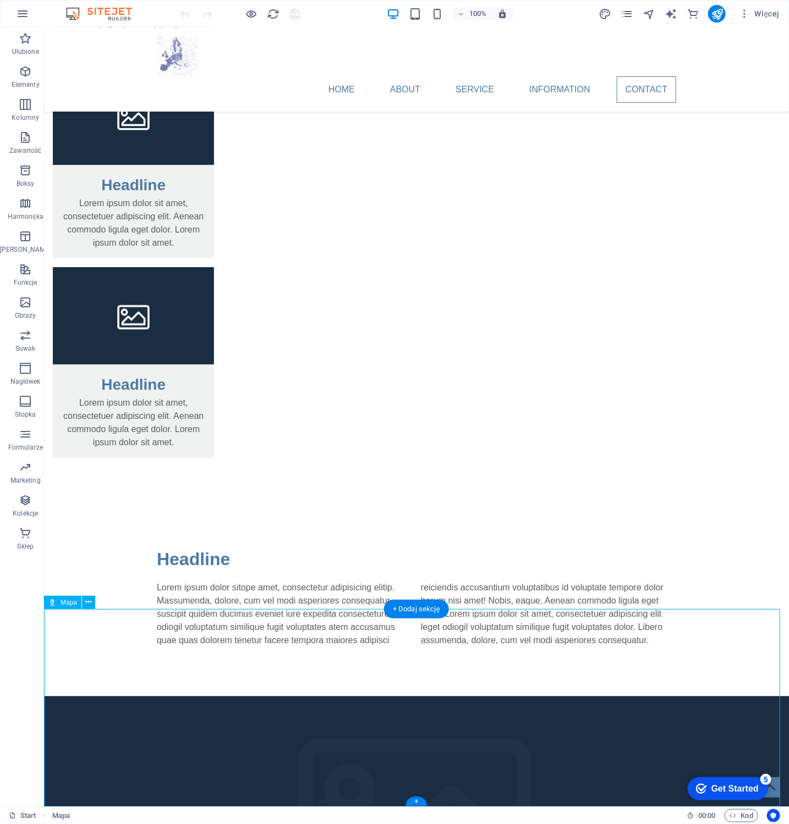
drag, startPoint x: 509, startPoint y: 720, endPoint x: 315, endPoint y: 720, distance: 193.6
select select "1"
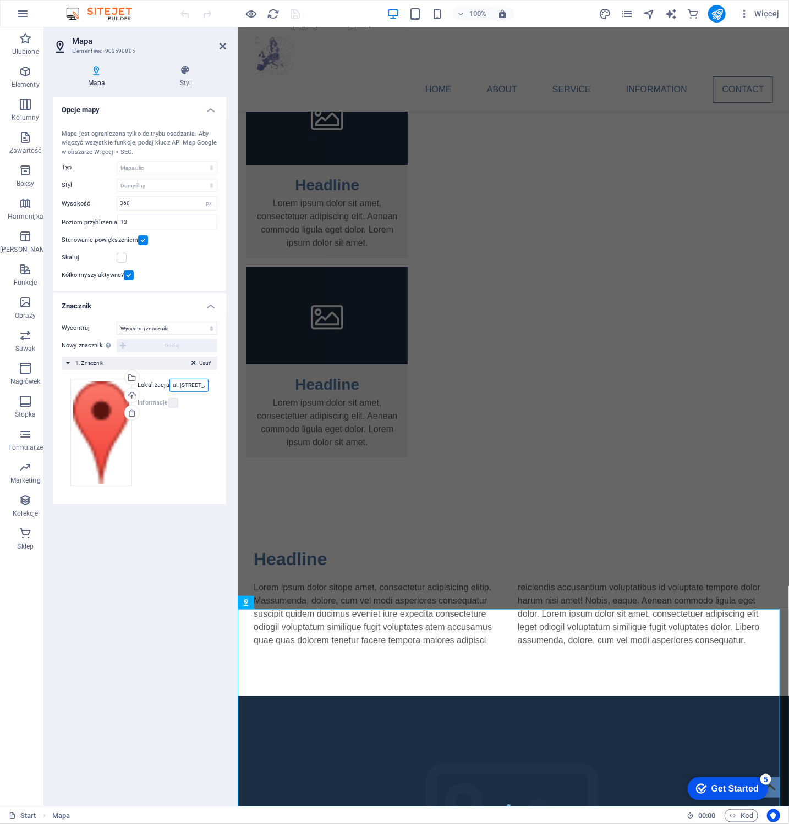
click at [189, 384] on input "ul. [STREET_ADDRESS]" at bounding box center [188, 385] width 39 height 13
click at [200, 387] on input "ul. [STREET_ADDRESS]" at bounding box center [188, 385] width 39 height 13
type input "ul. [STREET_ADDRESS]"
click at [223, 43] on icon at bounding box center [222, 46] width 7 height 9
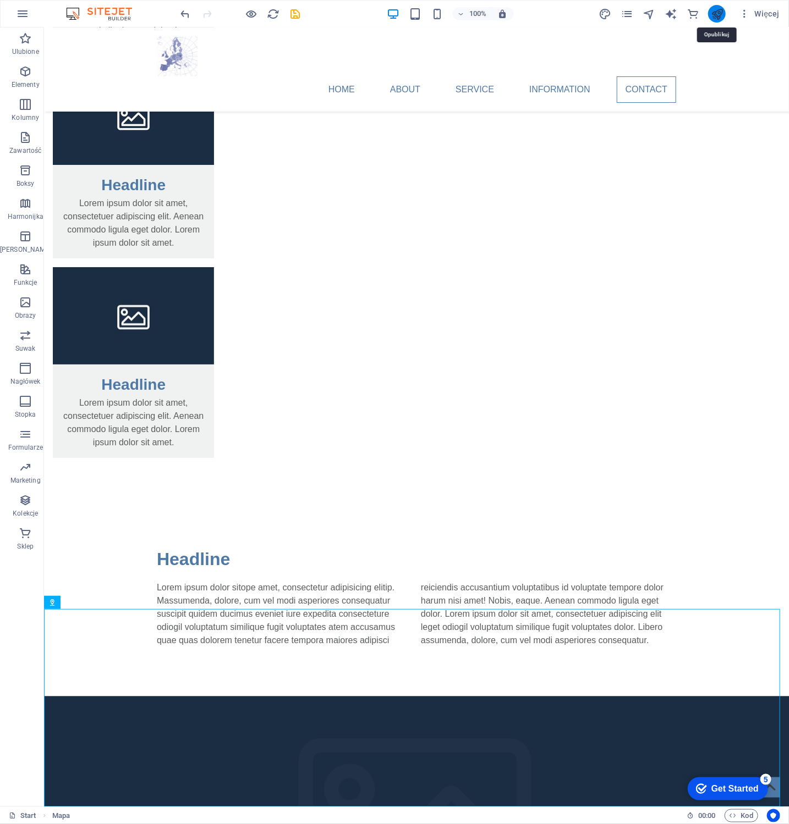
click at [715, 11] on icon "publish" at bounding box center [717, 14] width 13 height 13
